Goal: Find specific page/section: Find specific page/section

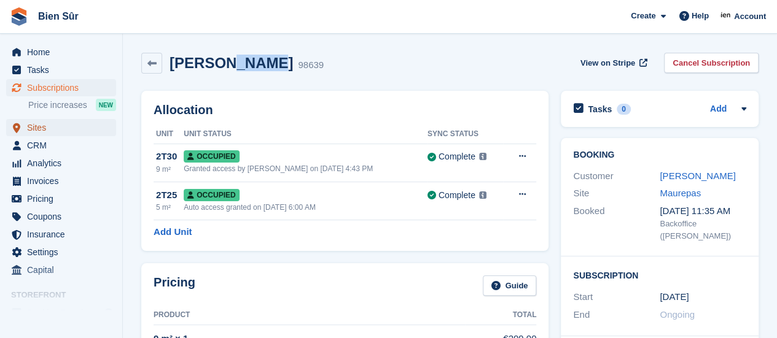
click at [68, 131] on span "Sites" at bounding box center [64, 127] width 74 height 17
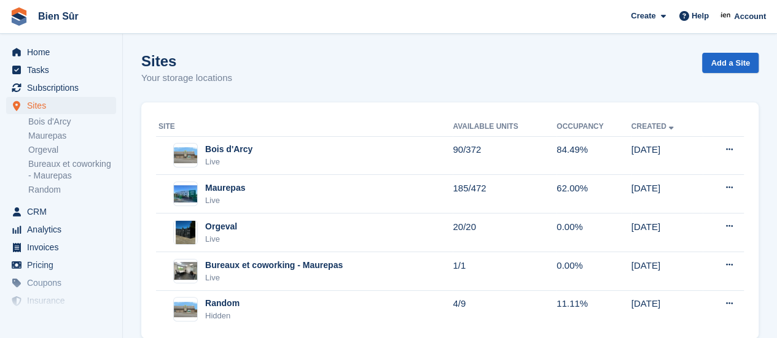
click at [348, 208] on td "Maurepas Live" at bounding box center [304, 194] width 297 height 39
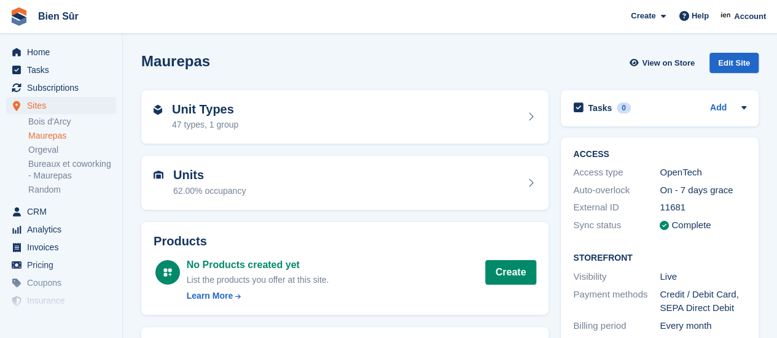
click at [278, 112] on div "Unit Types 47 types, 1 group" at bounding box center [345, 117] width 383 height 29
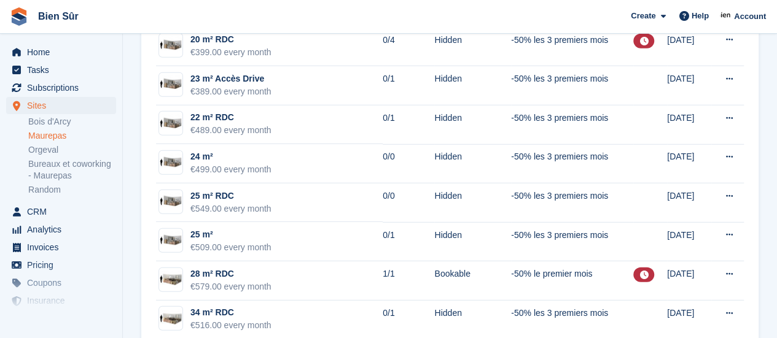
scroll to position [1640, 0]
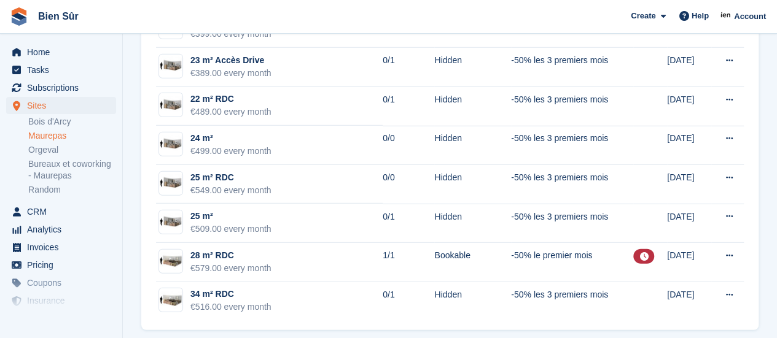
click at [324, 246] on td "28 m² RDC €579.00 every month" at bounding box center [269, 262] width 227 height 39
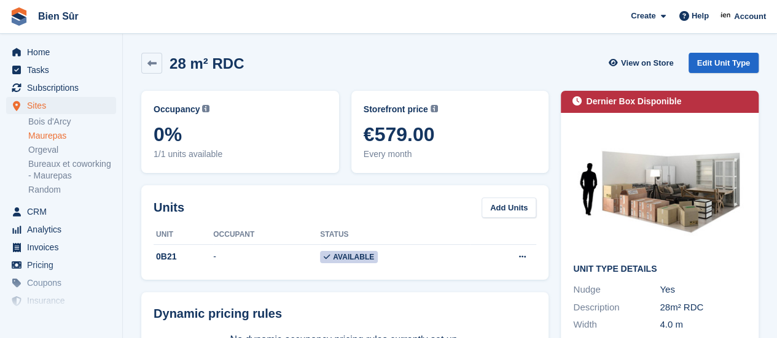
click at [364, 61] on div "28 m² RDC View on Store Edit Unit Type" at bounding box center [449, 63] width 617 height 21
click at [152, 66] on icon at bounding box center [151, 63] width 9 height 9
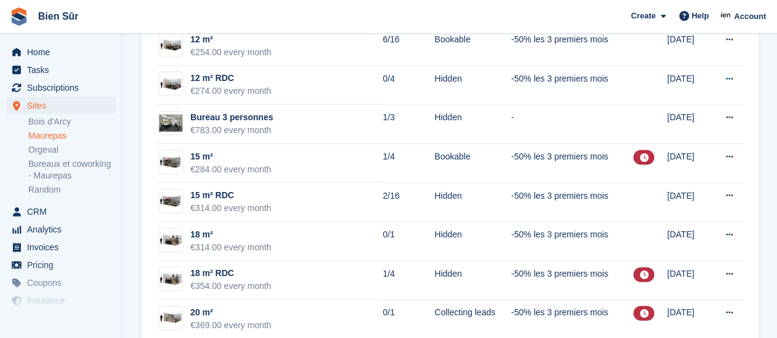
scroll to position [1290, 0]
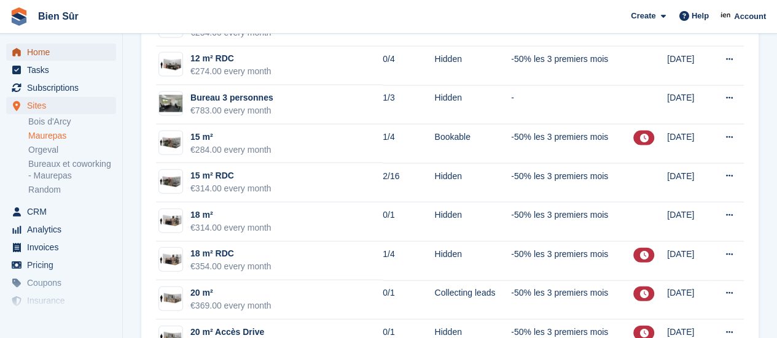
click at [34, 50] on span "Home" at bounding box center [64, 52] width 74 height 17
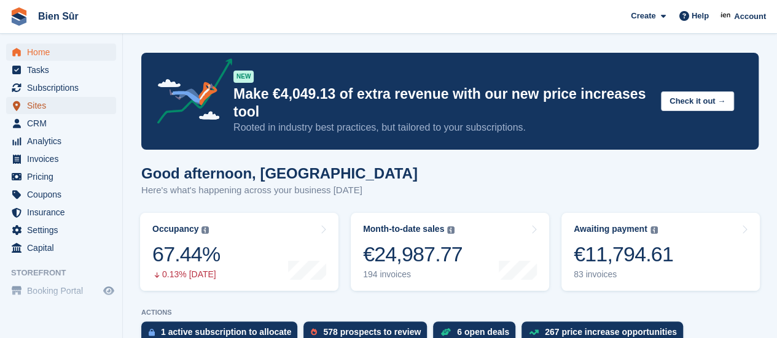
click at [37, 104] on span "Sites" at bounding box center [64, 105] width 74 height 17
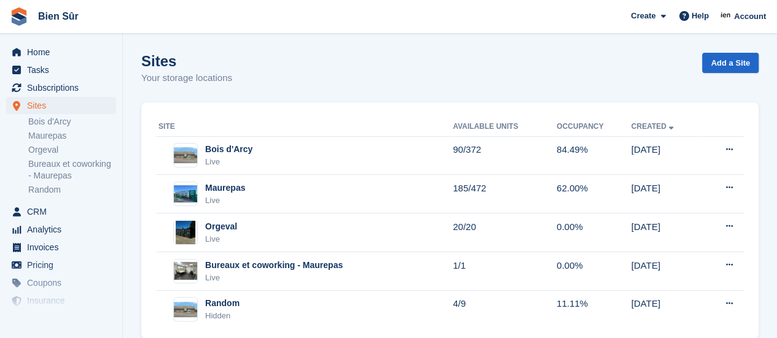
click at [269, 158] on div "Bois d'Arcy Live" at bounding box center [305, 155] width 294 height 25
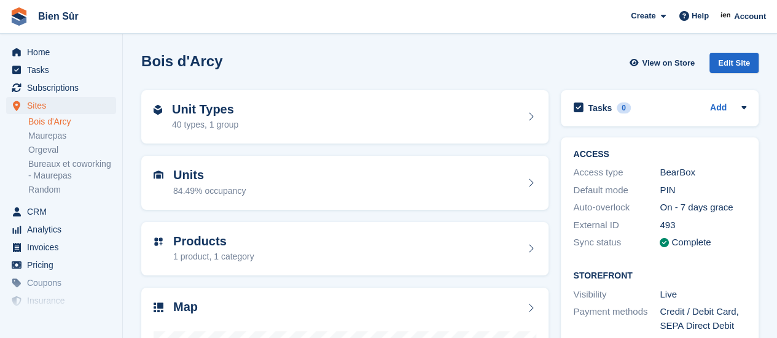
click at [346, 118] on div "Unit Types 40 types, 1 group" at bounding box center [345, 117] width 383 height 29
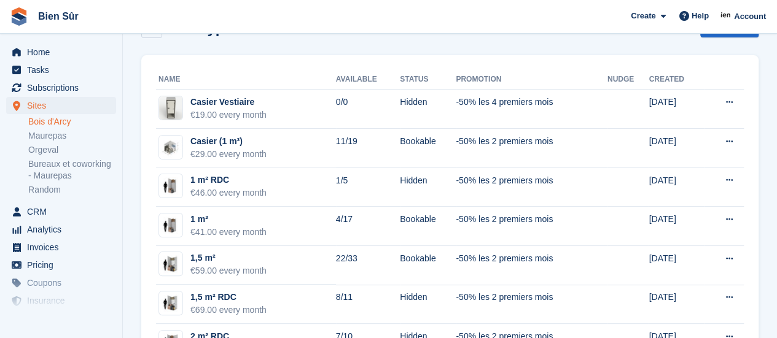
scroll to position [17, 0]
